Goal: Information Seeking & Learning: Learn about a topic

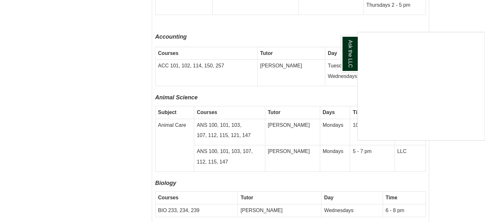
scroll to position [1816, 0]
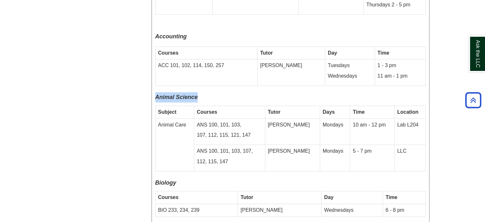
drag, startPoint x: 154, startPoint y: 66, endPoint x: 426, endPoint y: 136, distance: 281.5
copy div "Animal Science"
click at [260, 191] on td "Tutor" at bounding box center [280, 197] width 84 height 13
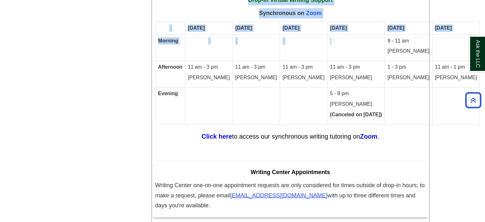
scroll to position [3938, 0]
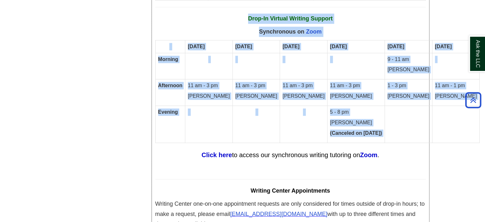
drag, startPoint x: 245, startPoint y: 107, endPoint x: 367, endPoint y: 74, distance: 125.9
copy div "Drop-In In-Person Writing Support Fall River Monday Tuesday Wednesday Thursday …"
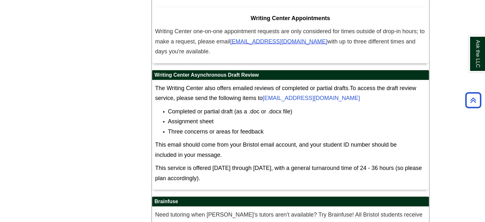
scroll to position [4137, 0]
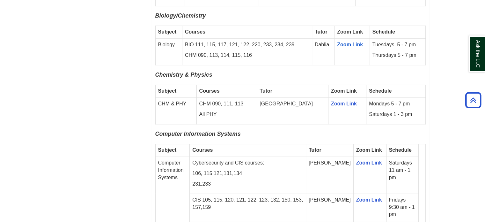
scroll to position [762, 0]
click at [270, 169] on p "106, 115,121,131,134" at bounding box center [247, 172] width 111 height 7
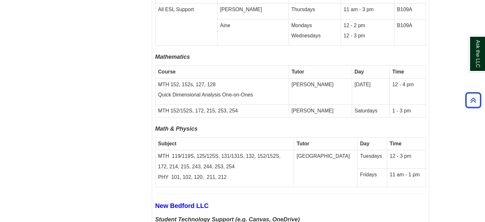
scroll to position [2287, 0]
